Goal: Information Seeking & Learning: Find specific fact

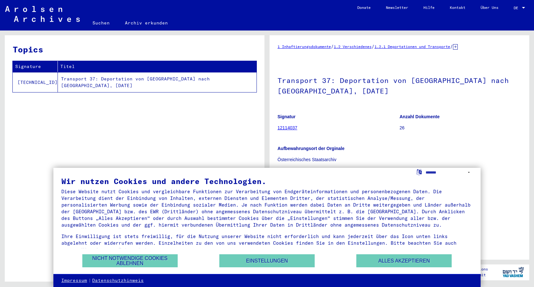
click at [522, 6] on div at bounding box center [523, 8] width 6 height 4
click at [387, 261] on button "Alles akzeptieren" at bounding box center [403, 260] width 95 height 13
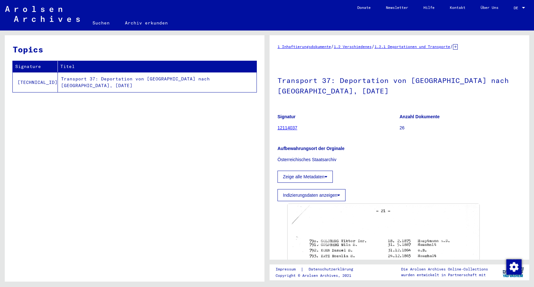
click at [523, 6] on div at bounding box center [523, 8] width 6 height 4
click at [525, 6] on div at bounding box center [523, 8] width 6 height 4
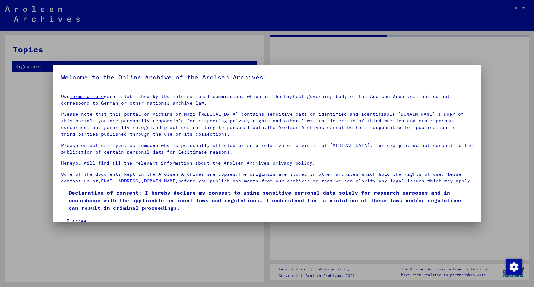
click at [525, 6] on div at bounding box center [267, 143] width 534 height 287
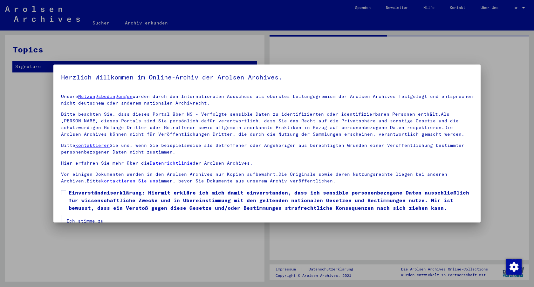
click at [525, 6] on div at bounding box center [267, 143] width 534 height 287
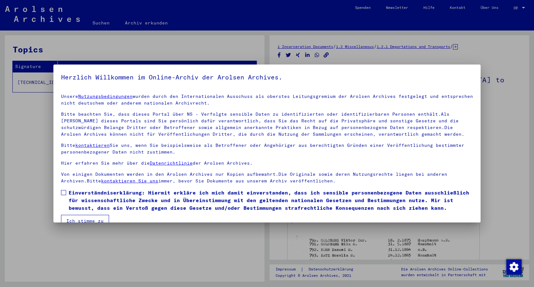
click at [524, 8] on div at bounding box center [267, 143] width 534 height 287
click at [517, 8] on div at bounding box center [267, 143] width 534 height 287
click at [310, 80] on h5 "Herzlich Willkommen im Online-Archiv der Arolsen Archives." at bounding box center [267, 77] width 412 height 10
click at [386, 60] on div at bounding box center [267, 143] width 534 height 287
click at [357, 54] on div at bounding box center [267, 143] width 534 height 287
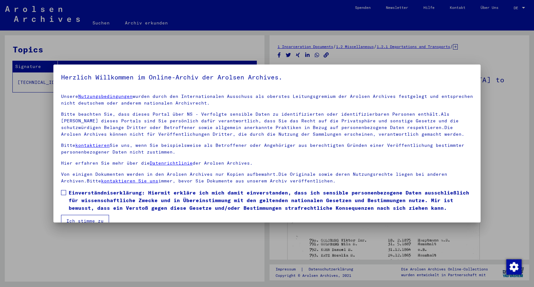
click at [517, 7] on div at bounding box center [267, 143] width 534 height 287
click at [78, 219] on button "Ich stimme zu" at bounding box center [85, 221] width 48 height 12
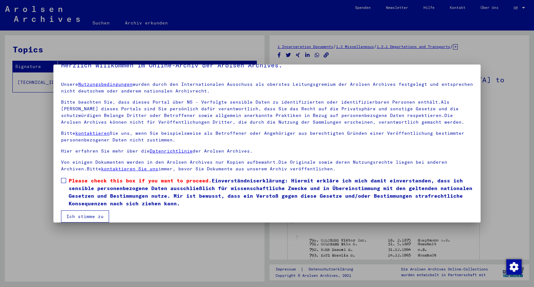
click at [63, 179] on span at bounding box center [63, 180] width 5 height 5
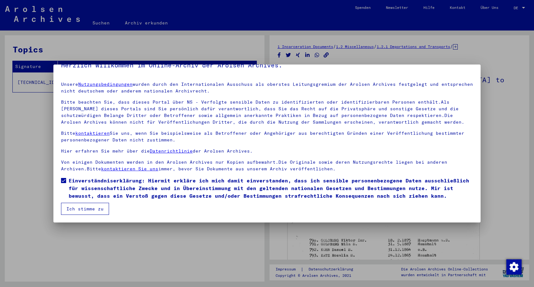
click at [79, 207] on button "Ich stimme zu" at bounding box center [85, 209] width 48 height 12
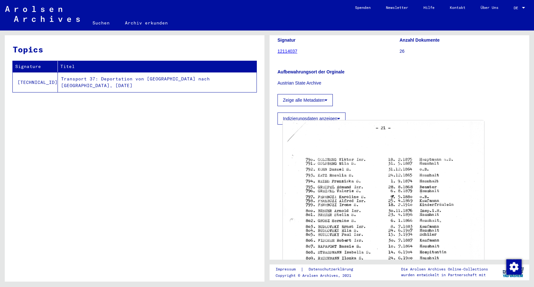
scroll to position [73, 0]
